Goal: Find specific page/section: Find specific page/section

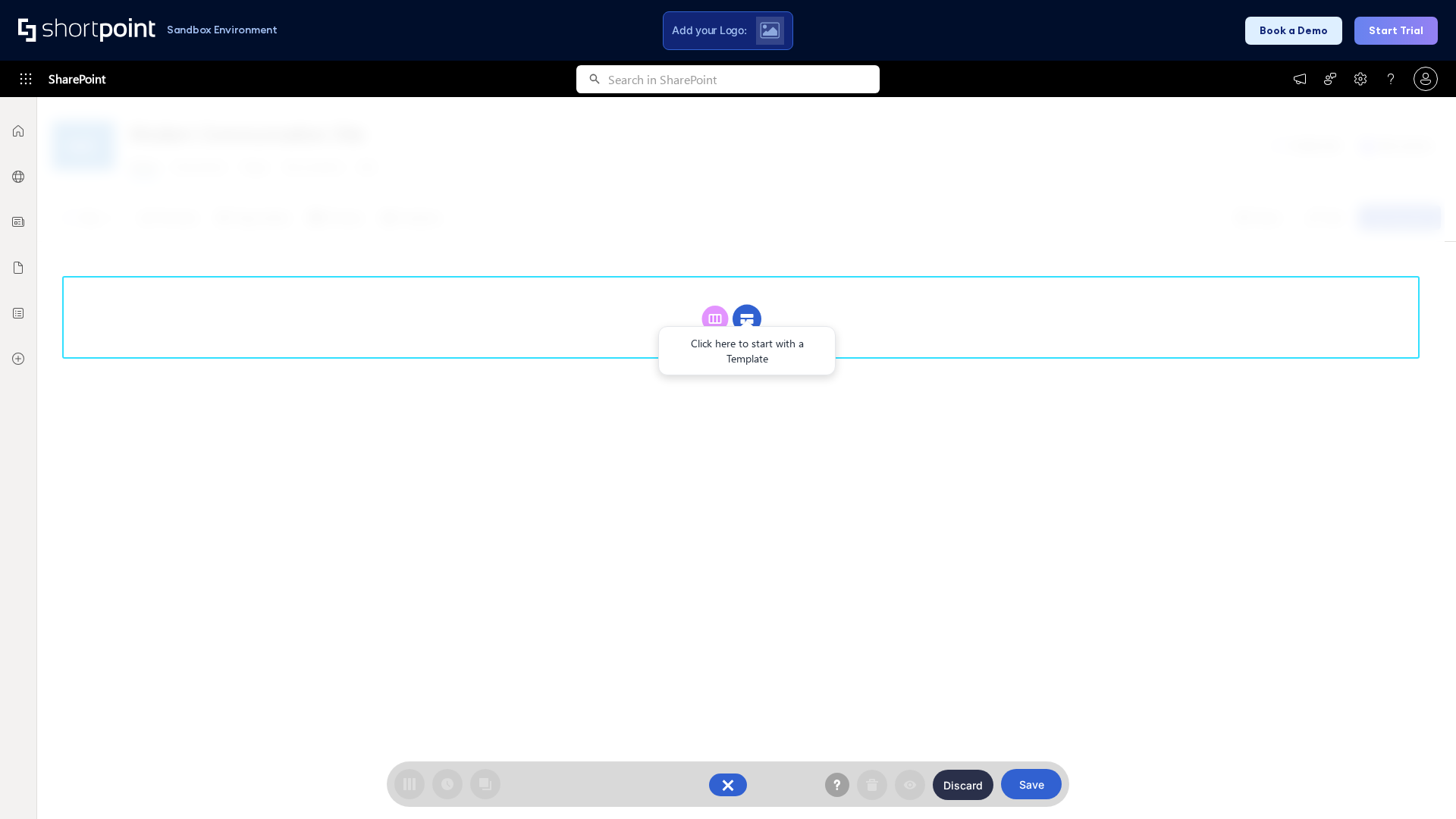
click at [747, 318] on circle at bounding box center [747, 319] width 29 height 29
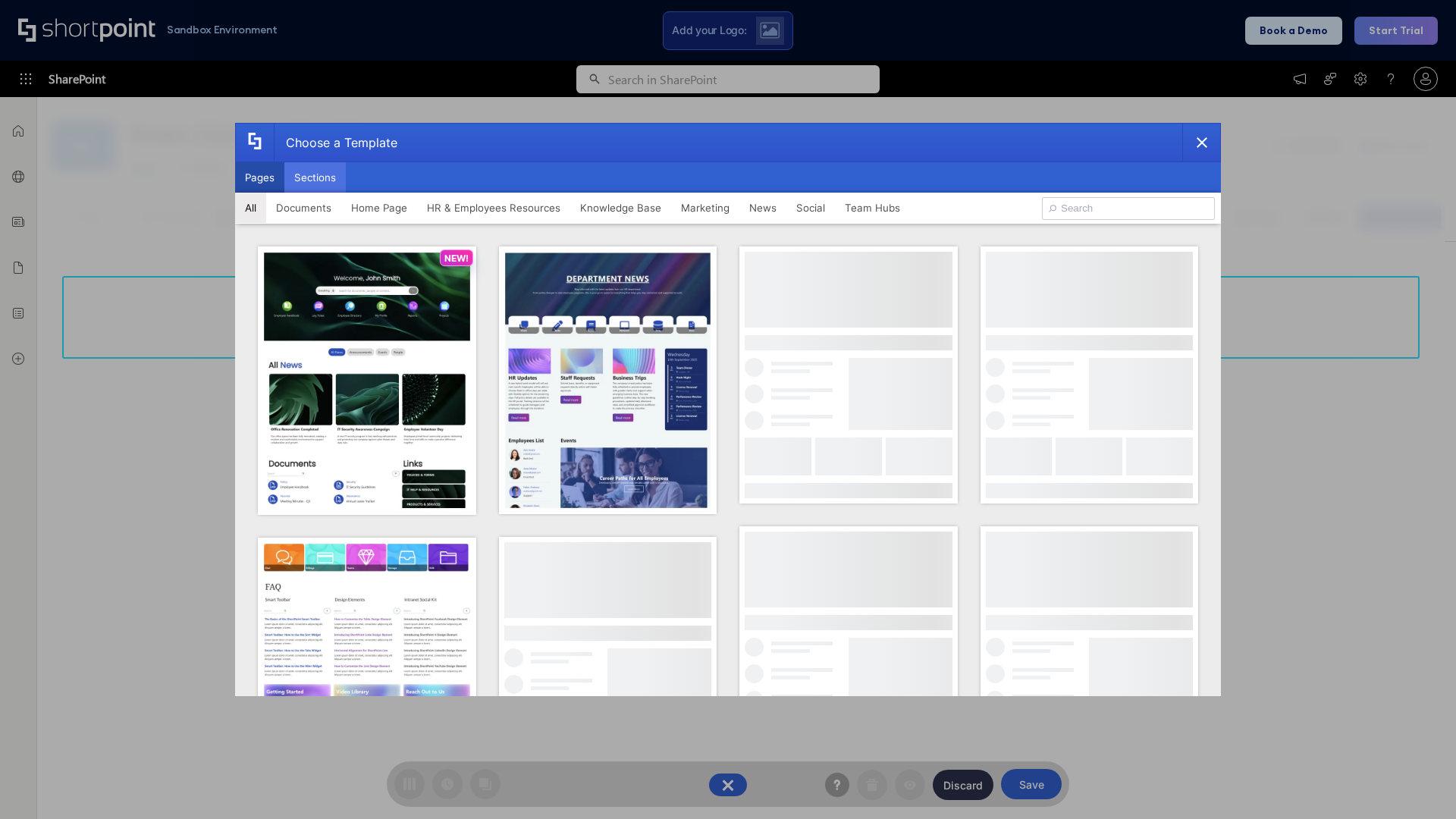
click at [315, 177] on button "Sections" at bounding box center [315, 177] width 61 height 30
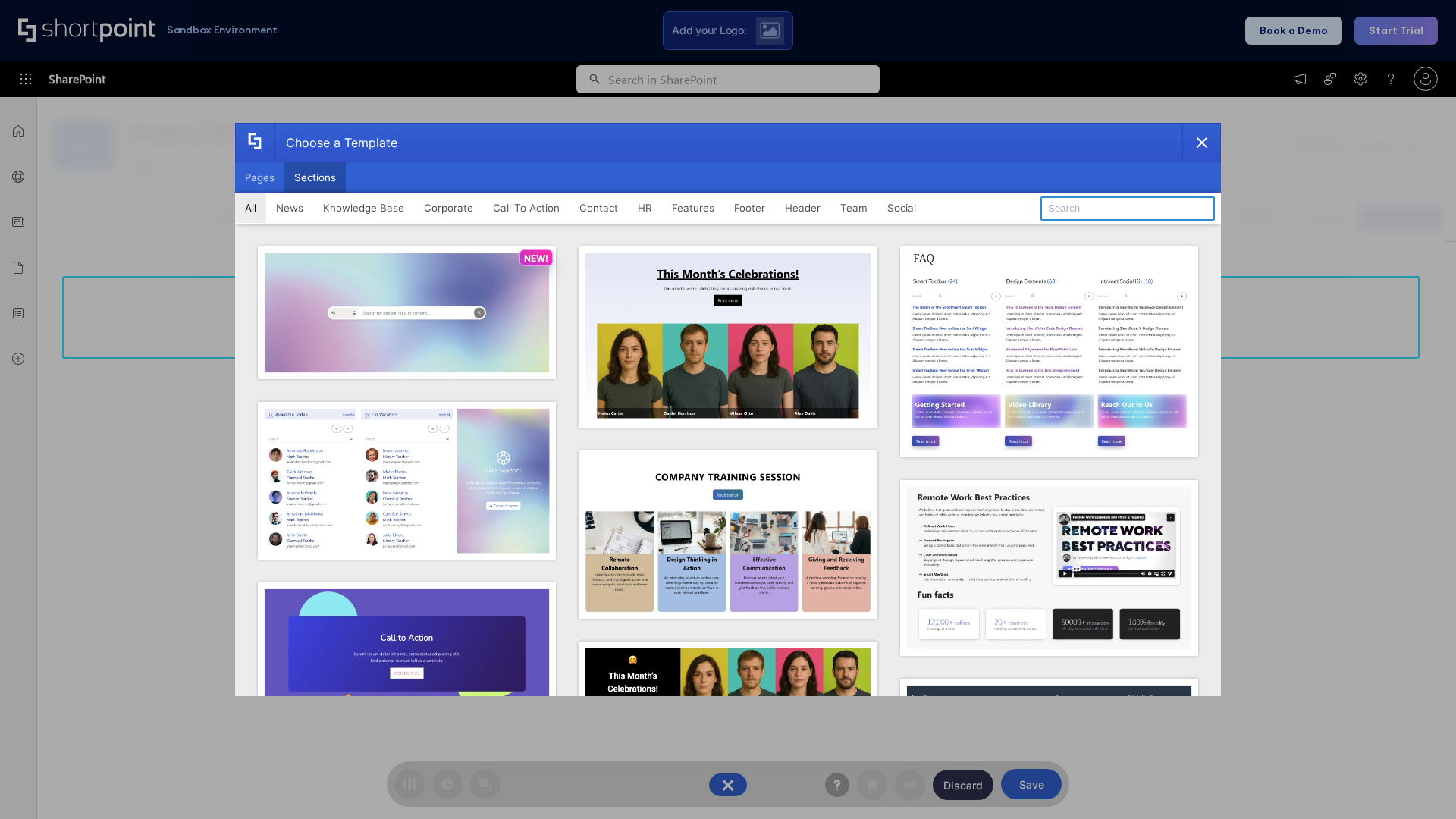
type input "Employees Hub HR"
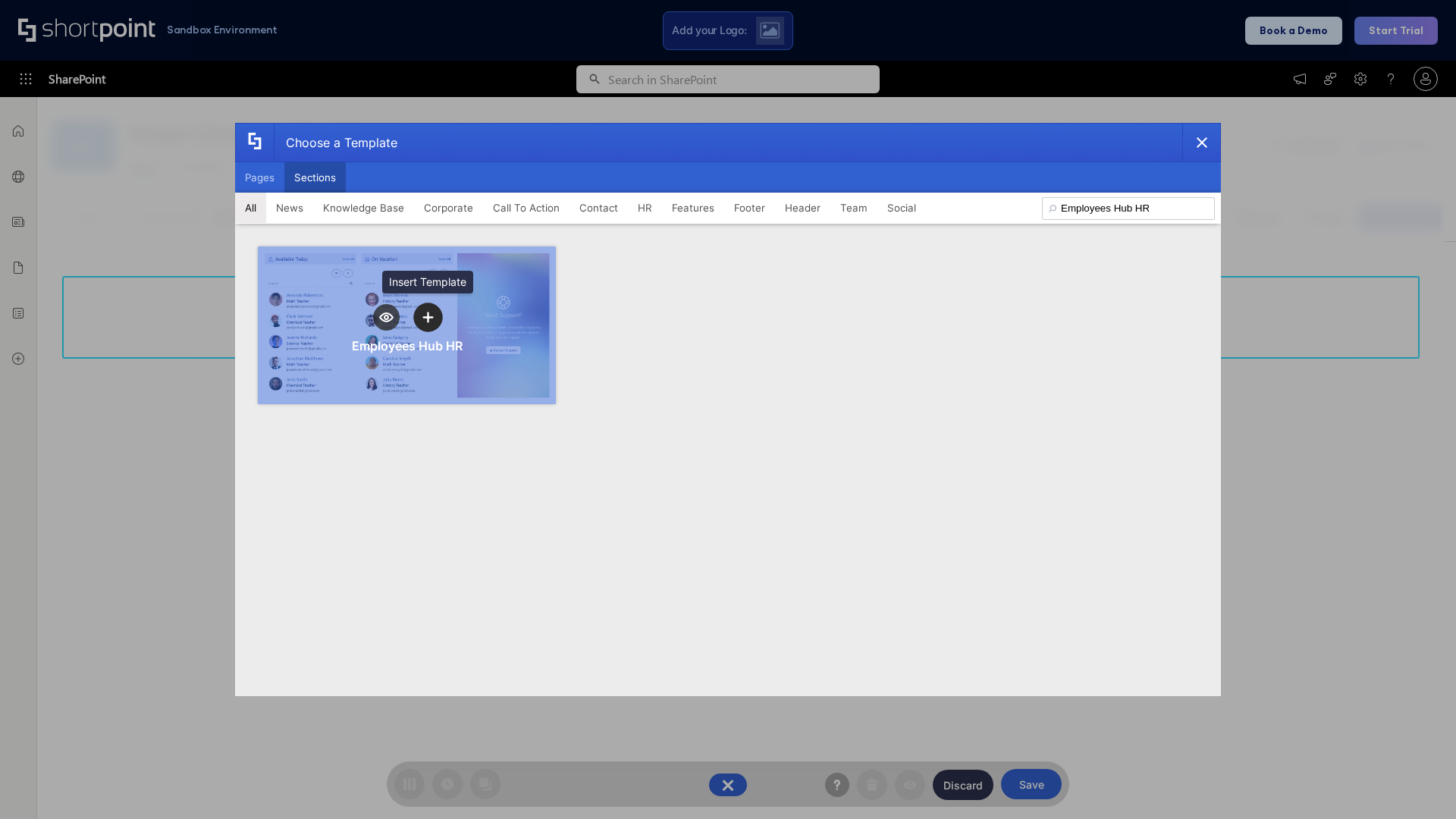
click at [428, 316] on icon "template selector" at bounding box center [428, 317] width 11 height 11
